Goal: Navigation & Orientation: Find specific page/section

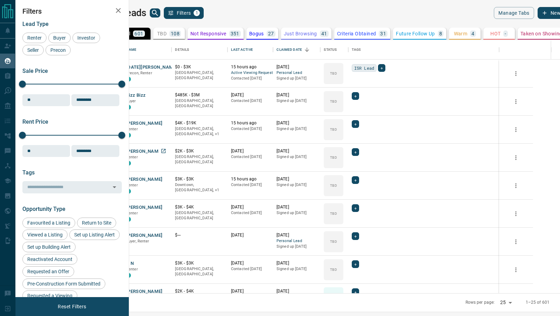
scroll to position [253, 428]
click at [159, 14] on icon "search button" at bounding box center [155, 13] width 8 height 8
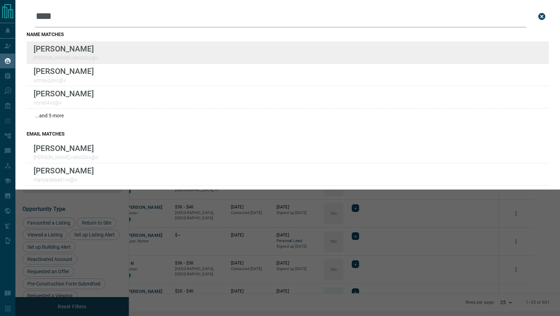
type input "****"
click at [0, 0] on div "Lead Transfers Claim Leads My Leads Tasks Opportunities Deals Campaigns Automat…" at bounding box center [280, 153] width 560 height 307
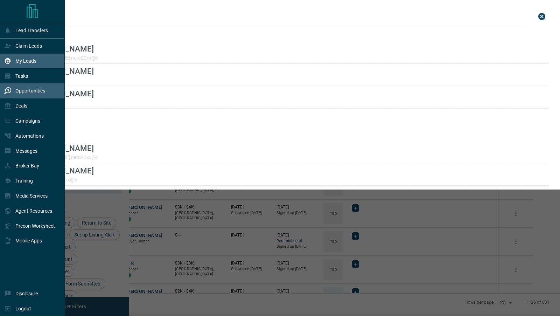
click at [14, 83] on div "Opportunities" at bounding box center [32, 90] width 65 height 15
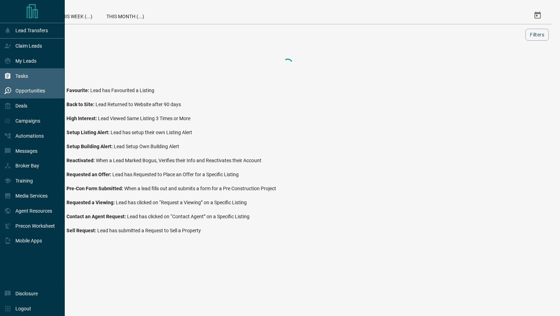
click at [15, 79] on div "Tasks" at bounding box center [16, 76] width 24 height 12
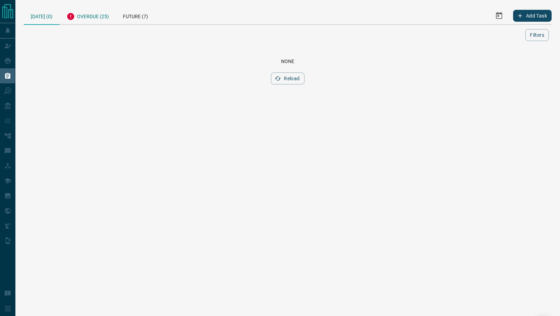
click at [95, 18] on div "Overdue (25)" at bounding box center [88, 15] width 56 height 17
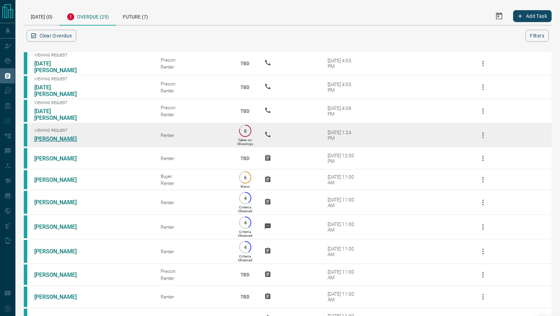
click at [51, 135] on link "[PERSON_NAME]" at bounding box center [60, 138] width 53 height 7
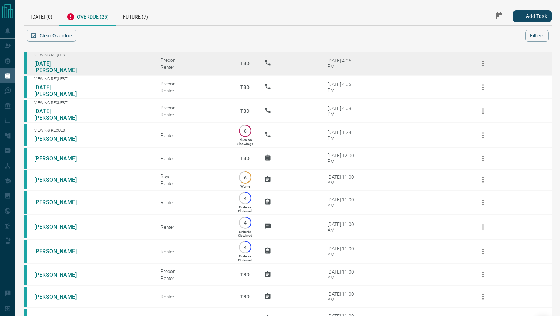
click at [56, 64] on link "[DATE][PERSON_NAME]" at bounding box center [60, 66] width 53 height 13
